Goal: Transaction & Acquisition: Subscribe to service/newsletter

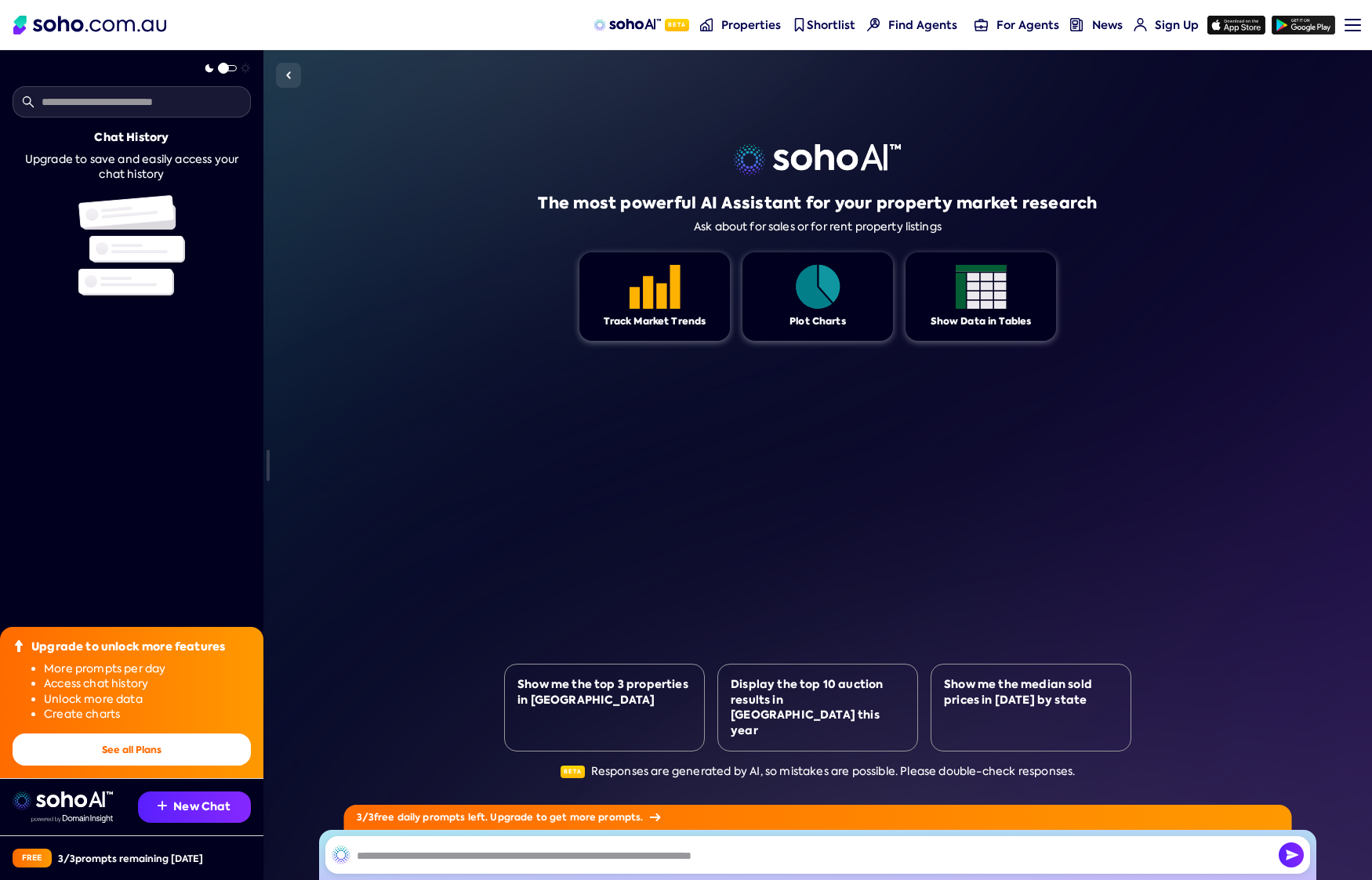
click at [1165, 37] on link "Sign Up" at bounding box center [1166, 25] width 77 height 50
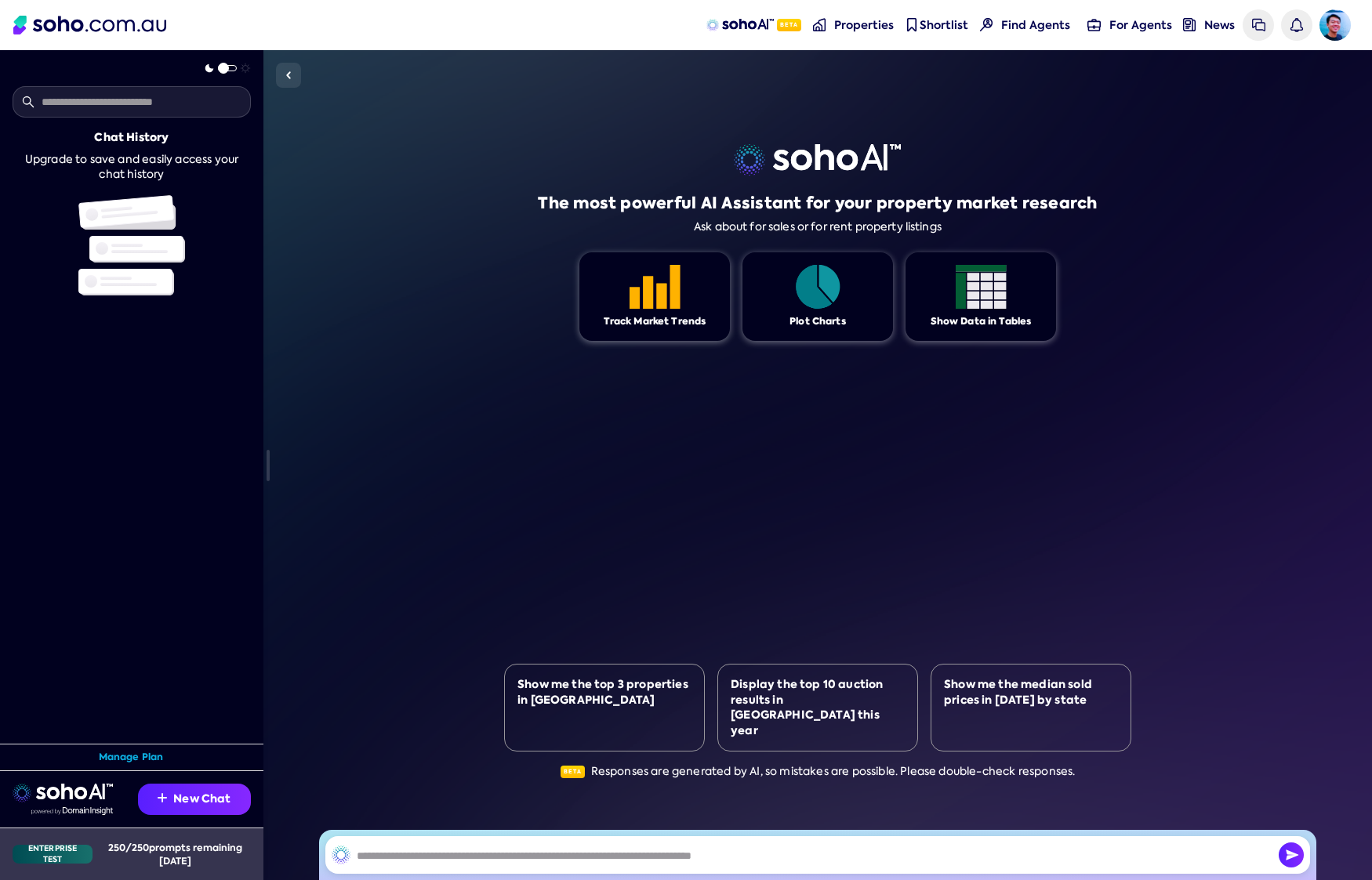
click at [58, 854] on div "Enterprise Test" at bounding box center [52, 854] width 80 height 19
